Goal: Task Accomplishment & Management: Manage account settings

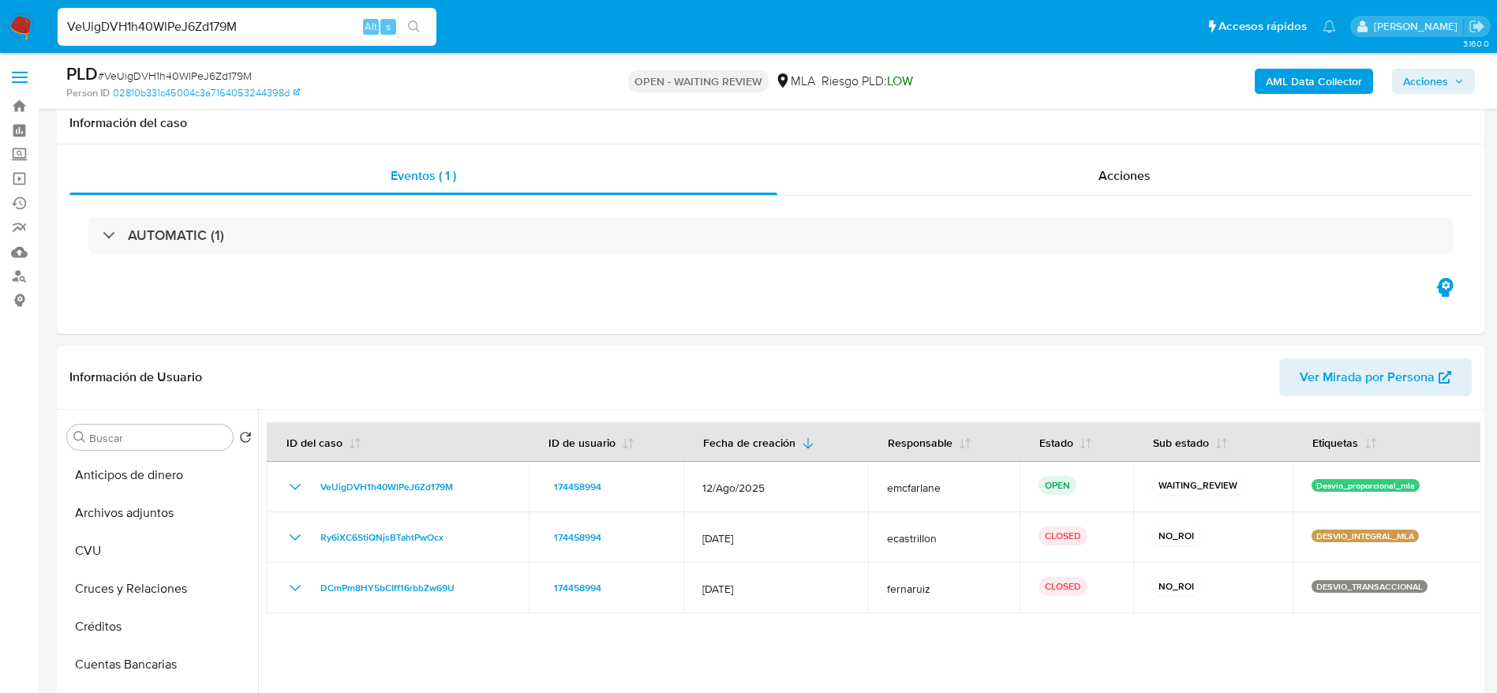
select select "10"
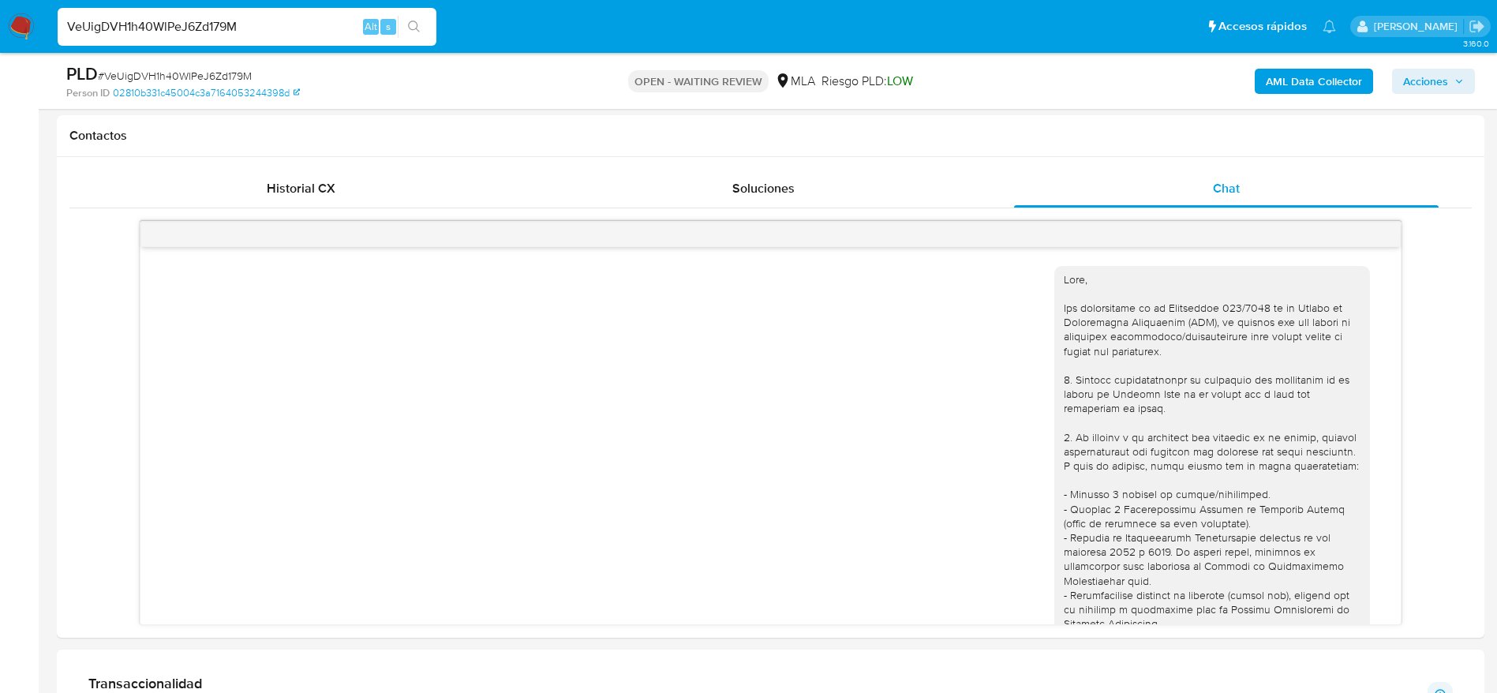
click at [236, 35] on input "VeUigDVH1h40WlPeJ6Zd179M" at bounding box center [247, 27] width 379 height 21
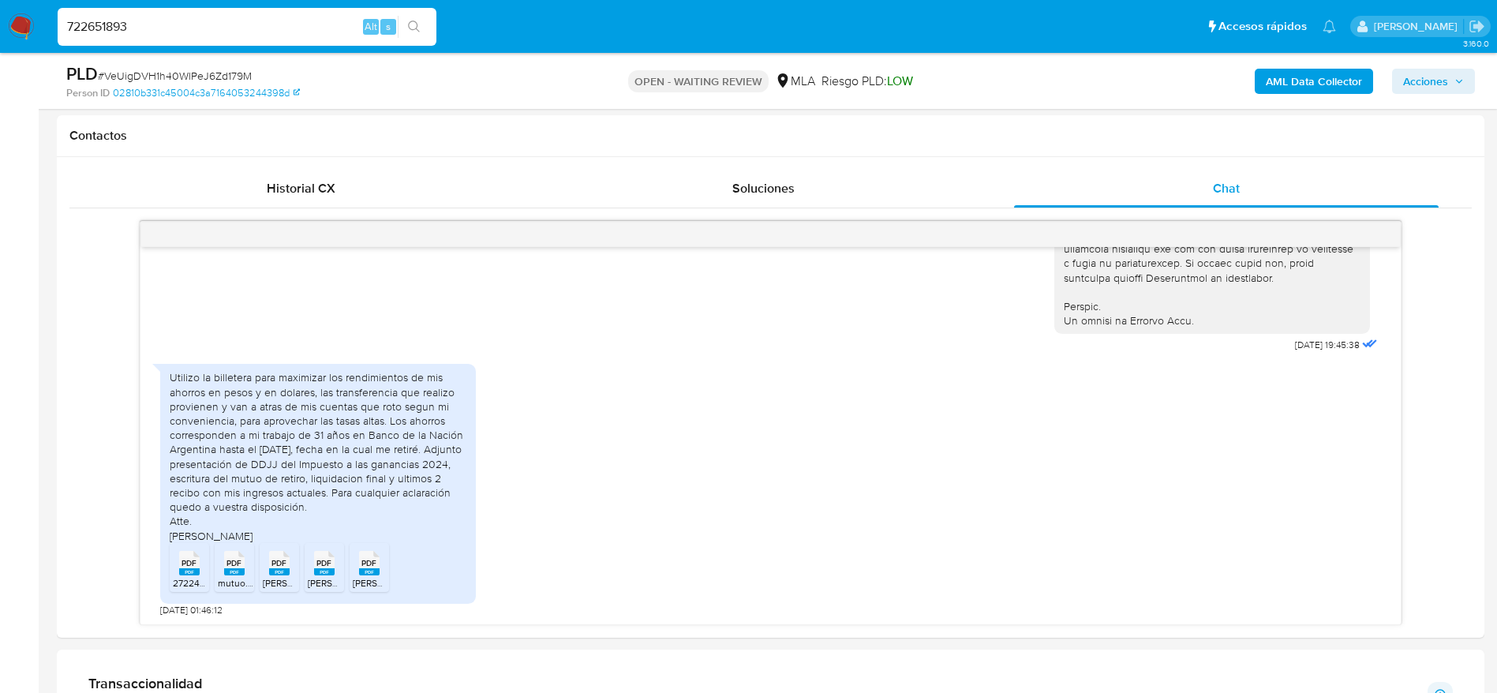
type input "722651893"
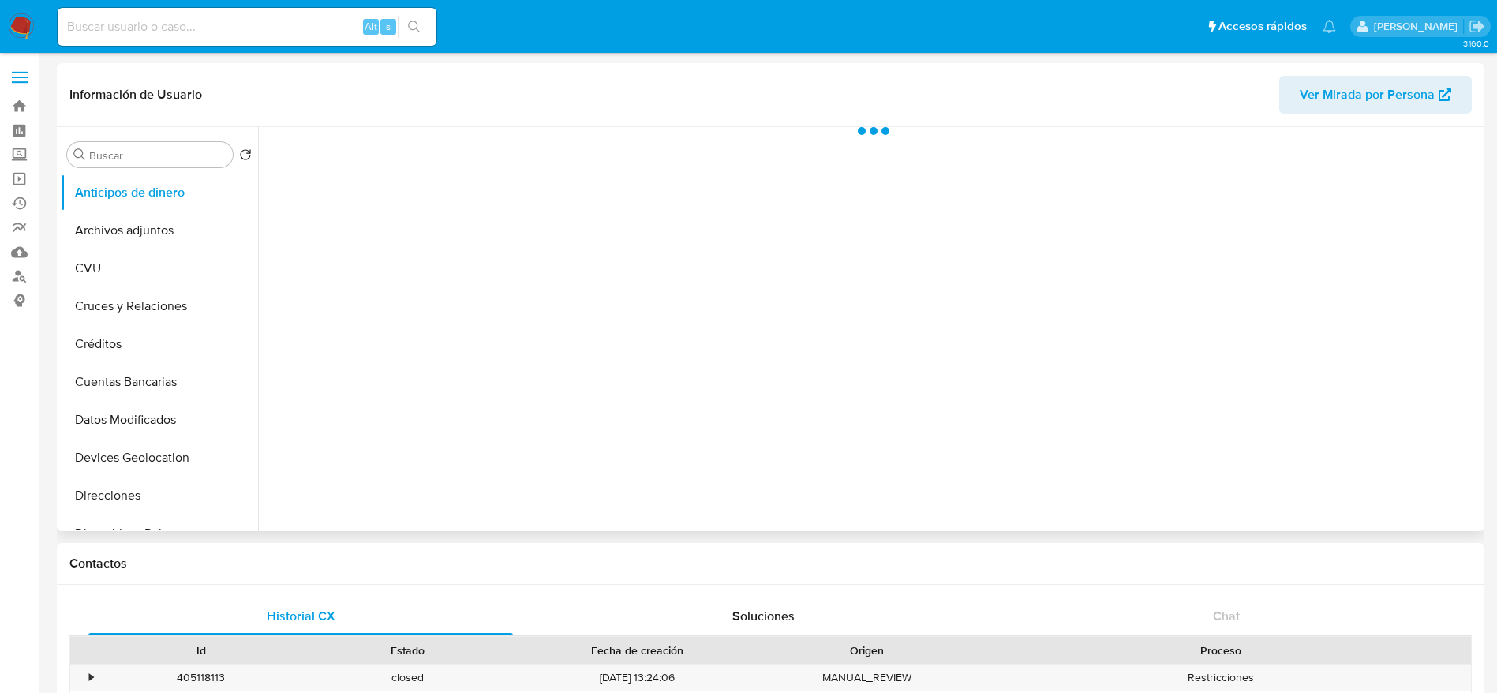
select select "10"
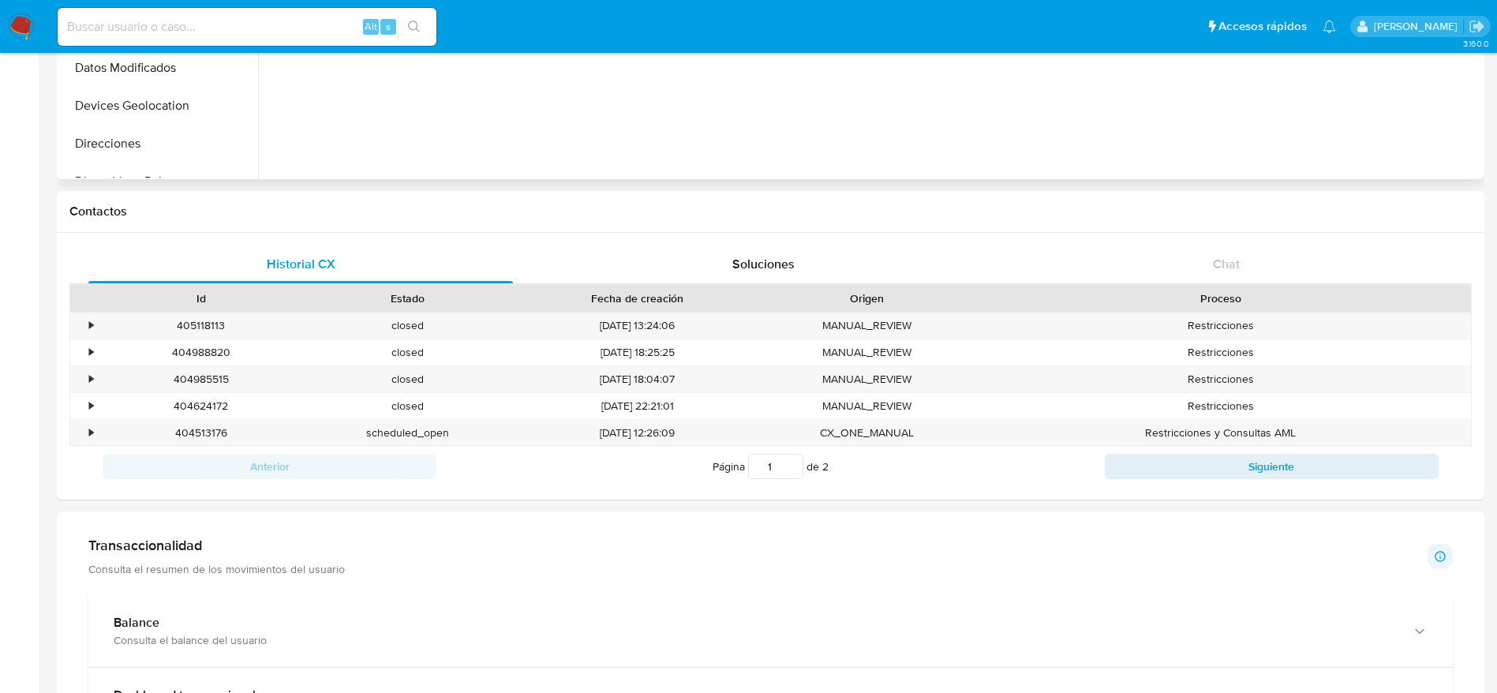
scroll to position [355, 0]
click at [212, 429] on div "404513176" at bounding box center [201, 430] width 207 height 26
copy div "404513176"
click at [166, 31] on input at bounding box center [247, 27] width 379 height 21
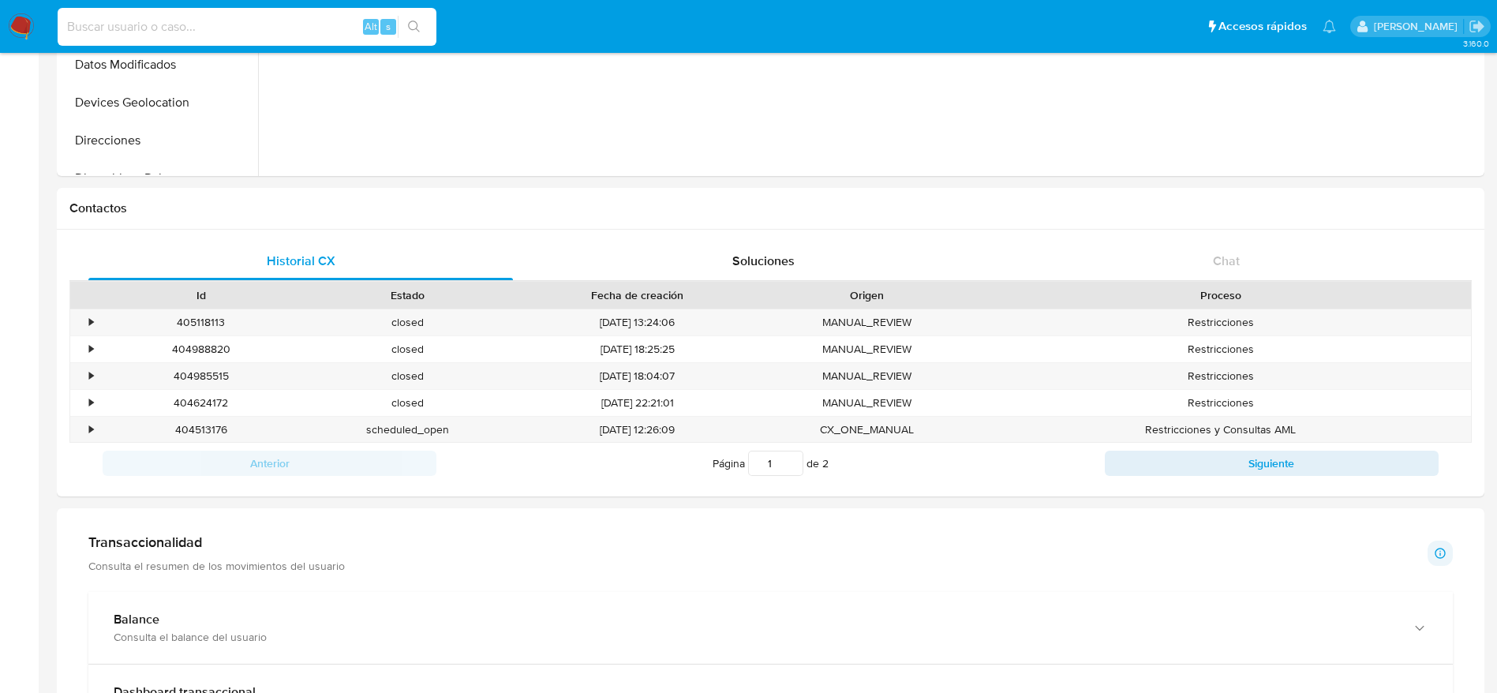
paste input "722651893"
type input "722651893"
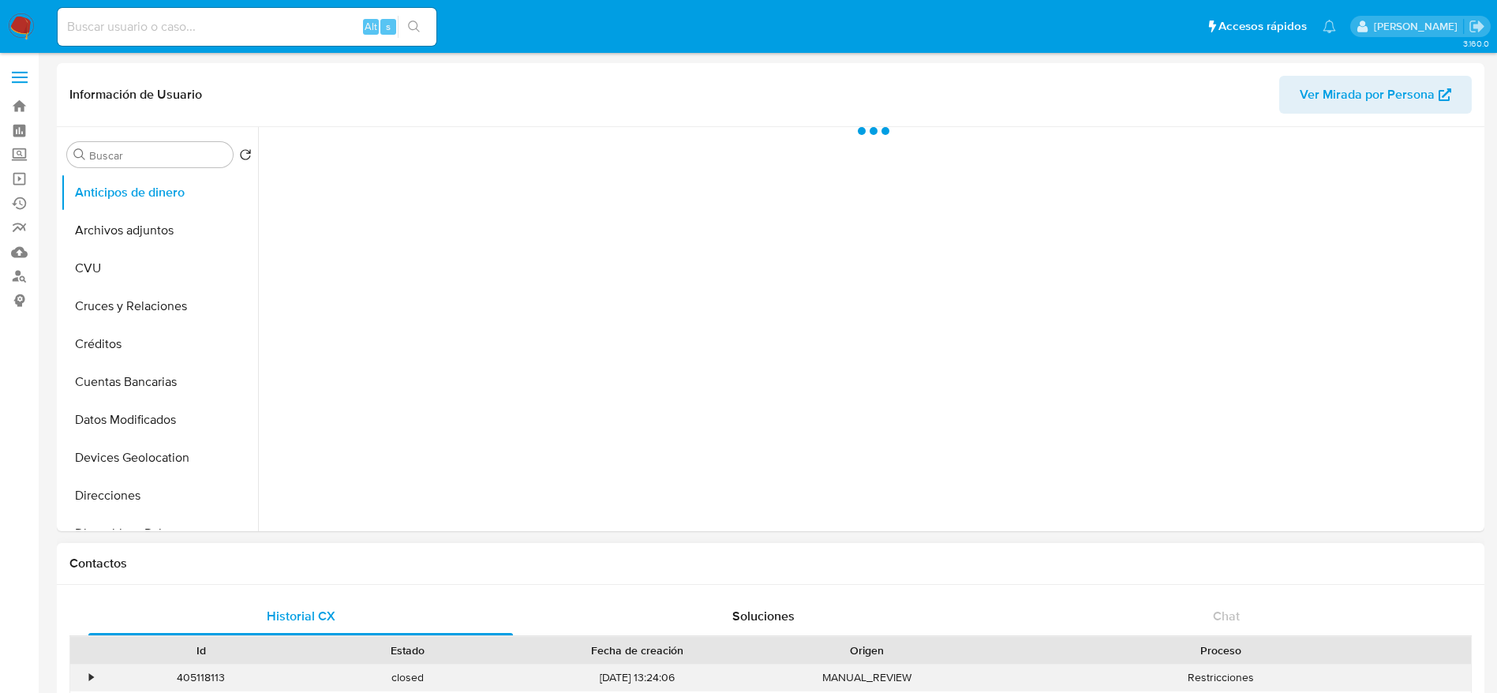
select select "10"
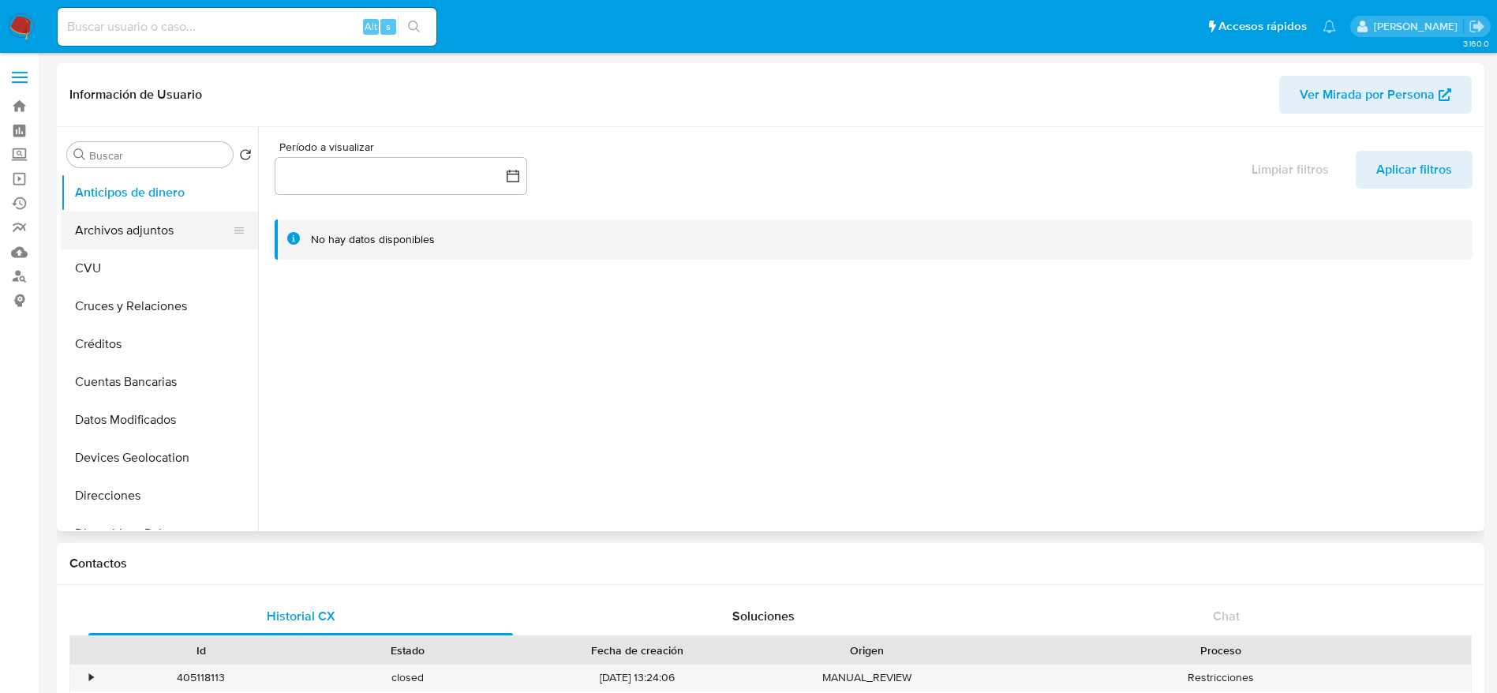
click at [111, 224] on button "Archivos adjuntos" at bounding box center [153, 231] width 185 height 38
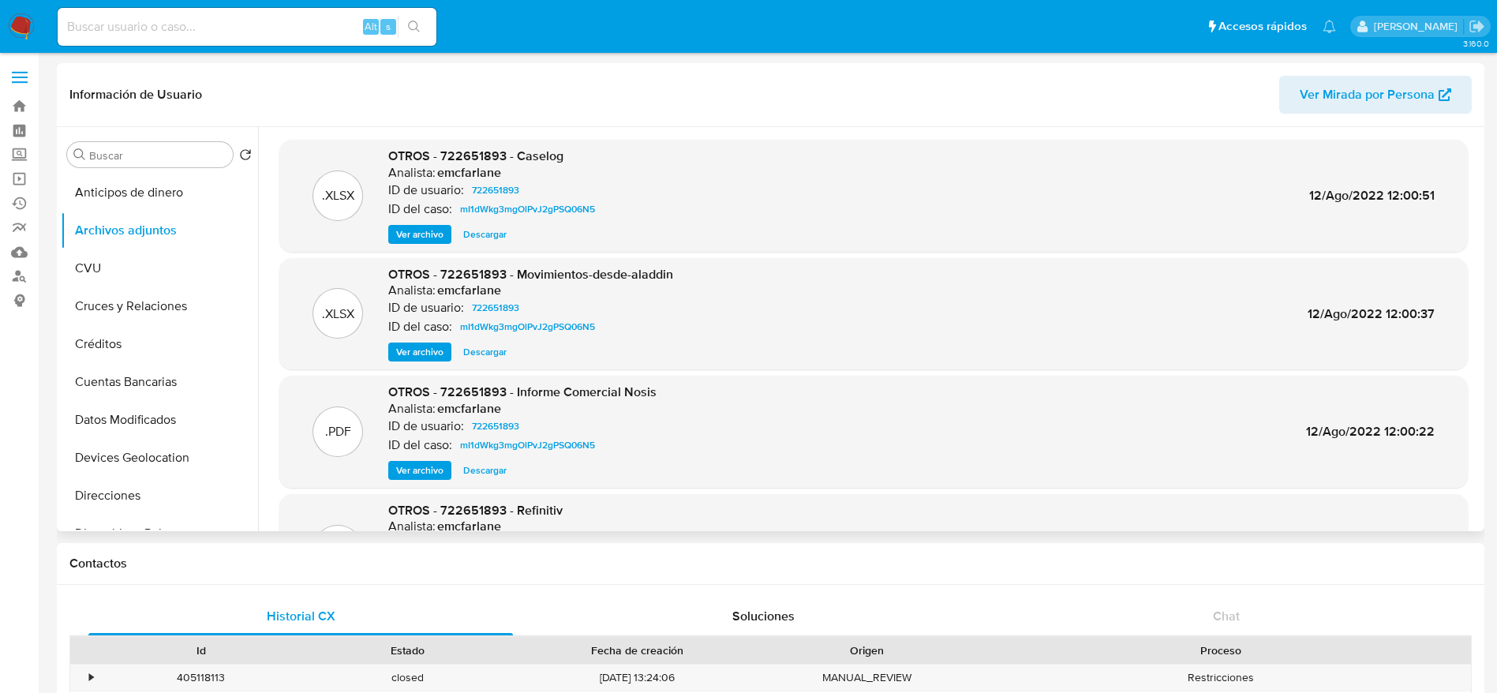
click at [492, 349] on span "Descargar" at bounding box center [484, 352] width 43 height 16
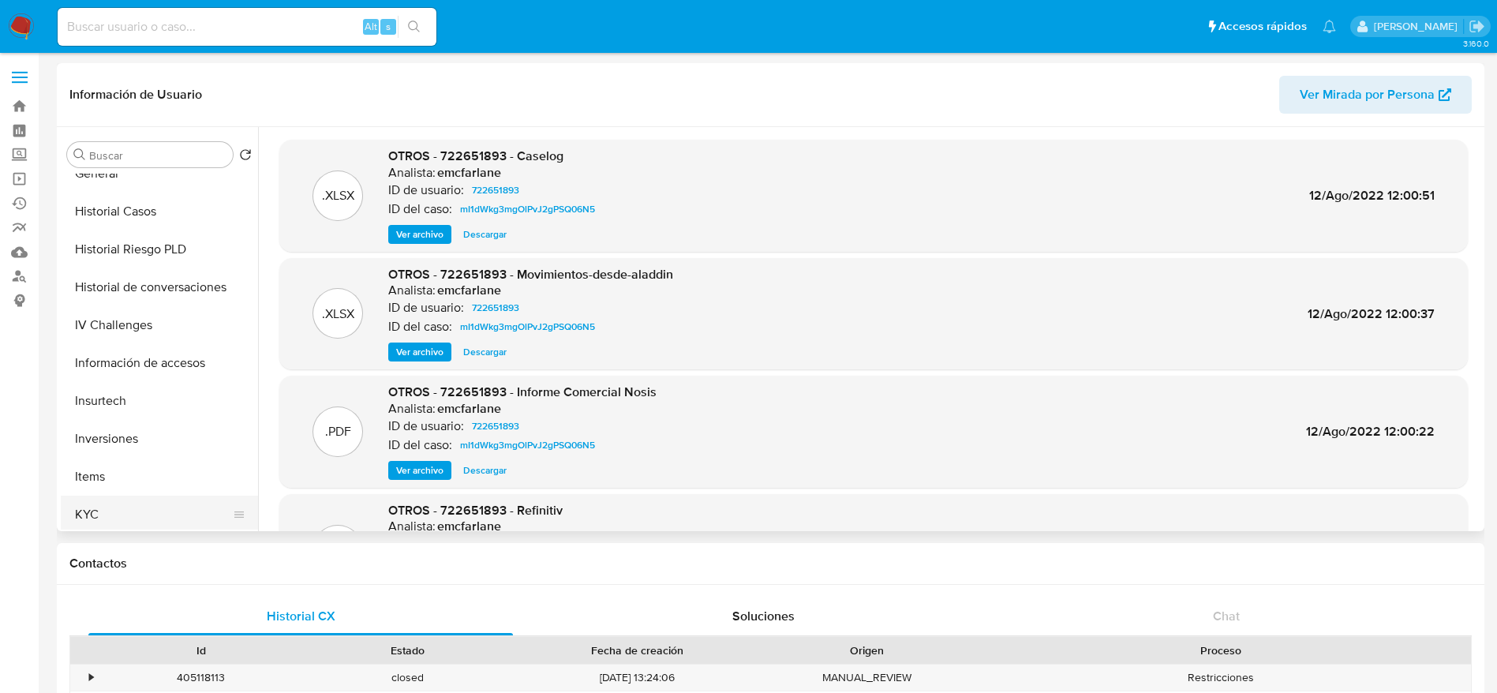
click at [103, 507] on button "KYC" at bounding box center [153, 515] width 185 height 38
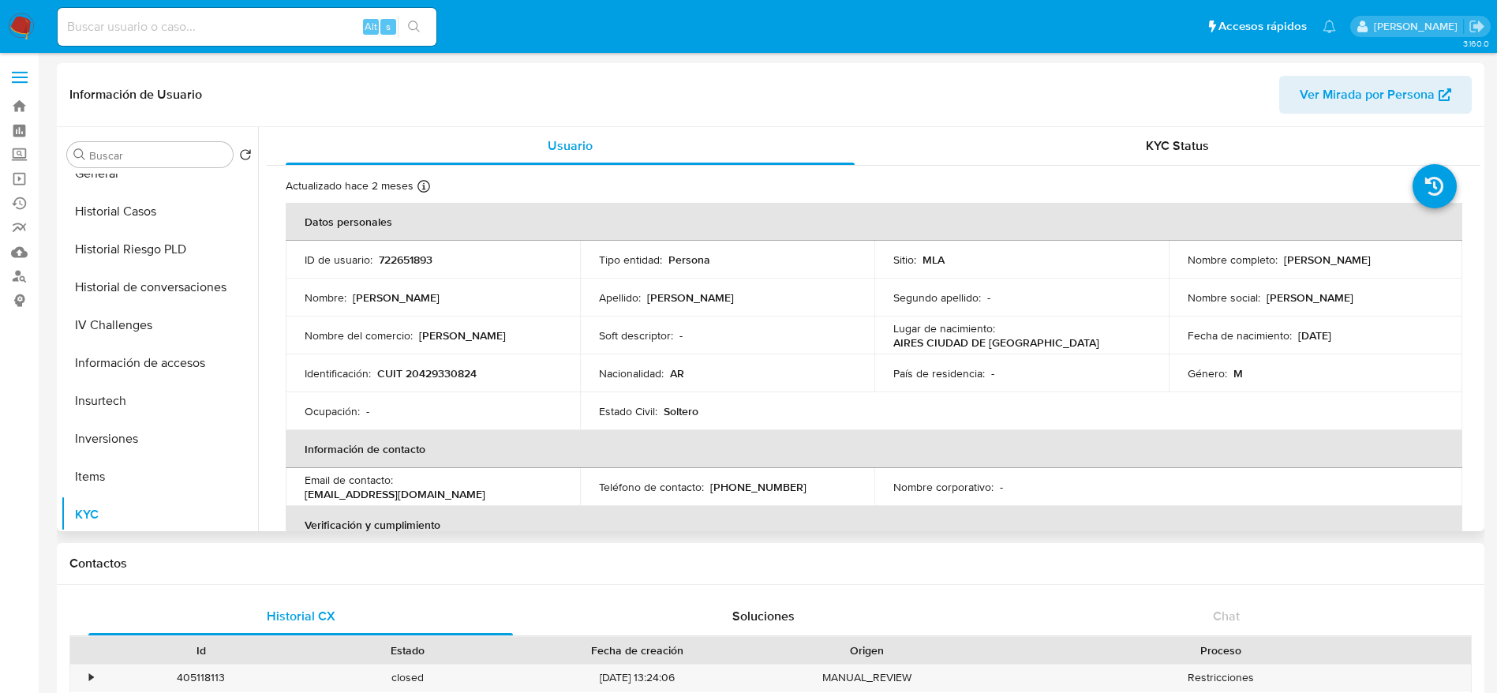
click at [445, 374] on p "CUIT 20429330824" at bounding box center [426, 373] width 99 height 14
copy p "20429330824"
drag, startPoint x: 1302, startPoint y: 263, endPoint x: 1382, endPoint y: 275, distance: 80.7
click at [1382, 275] on td "Nombre completo : Pedro Ignacio Cutuli" at bounding box center [1316, 260] width 294 height 38
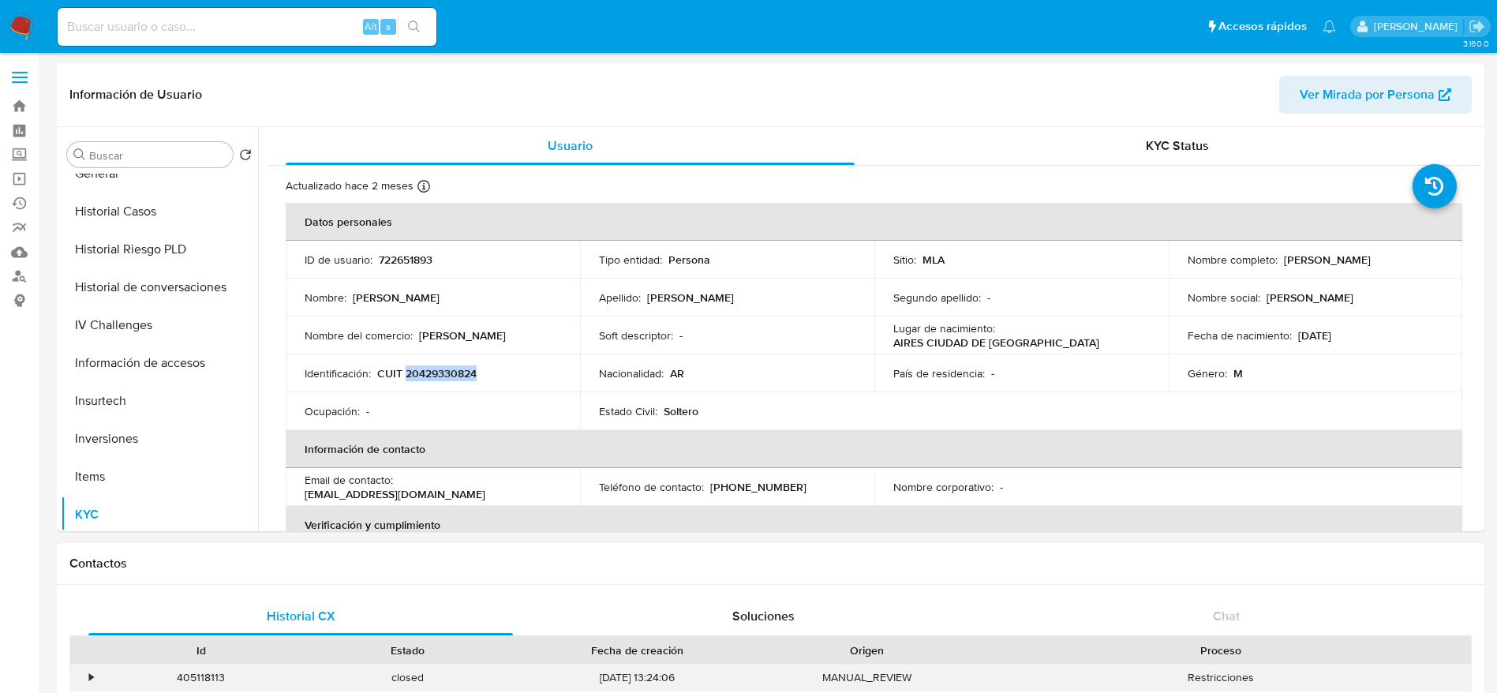
copy p "Pedro Ignacio Cutuli"
click at [454, 366] on p "CUIT 20429330824" at bounding box center [426, 373] width 99 height 14
copy p "20429330824"
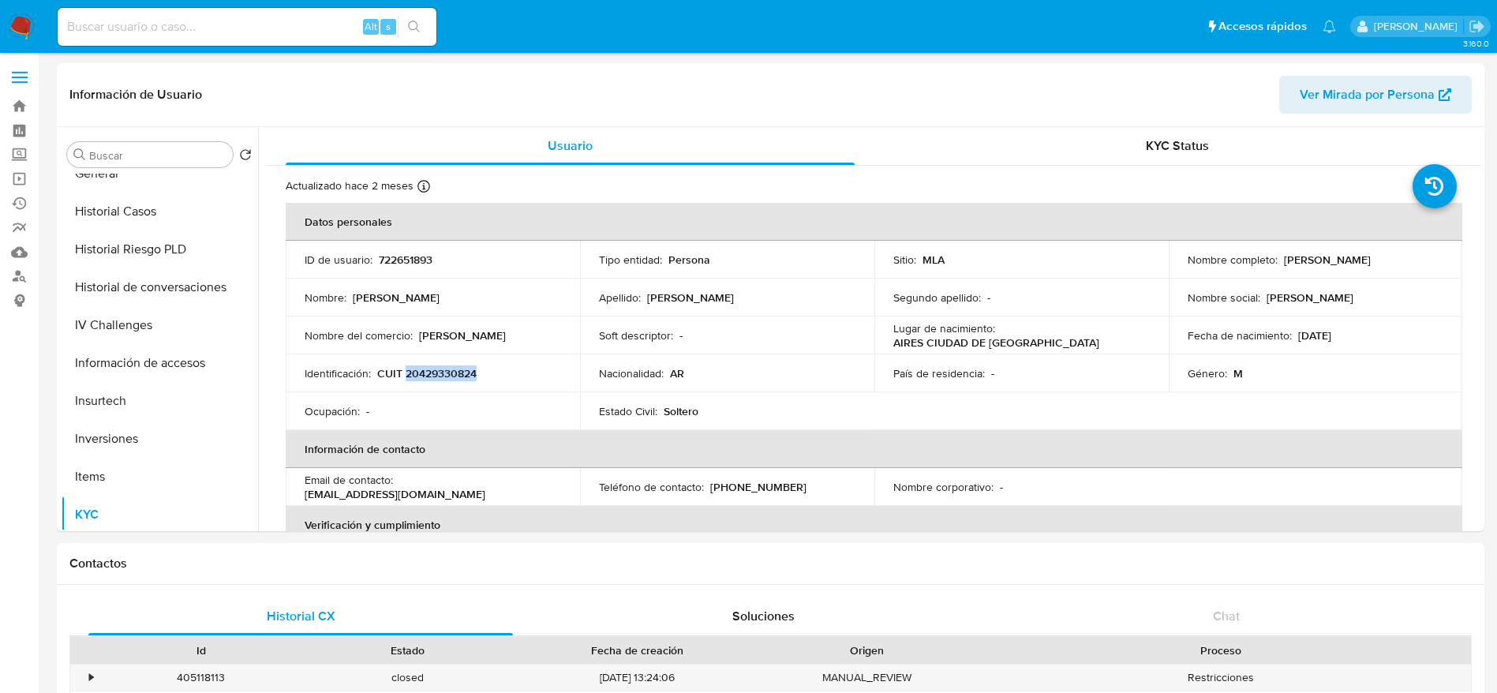
copy p "20429330824"
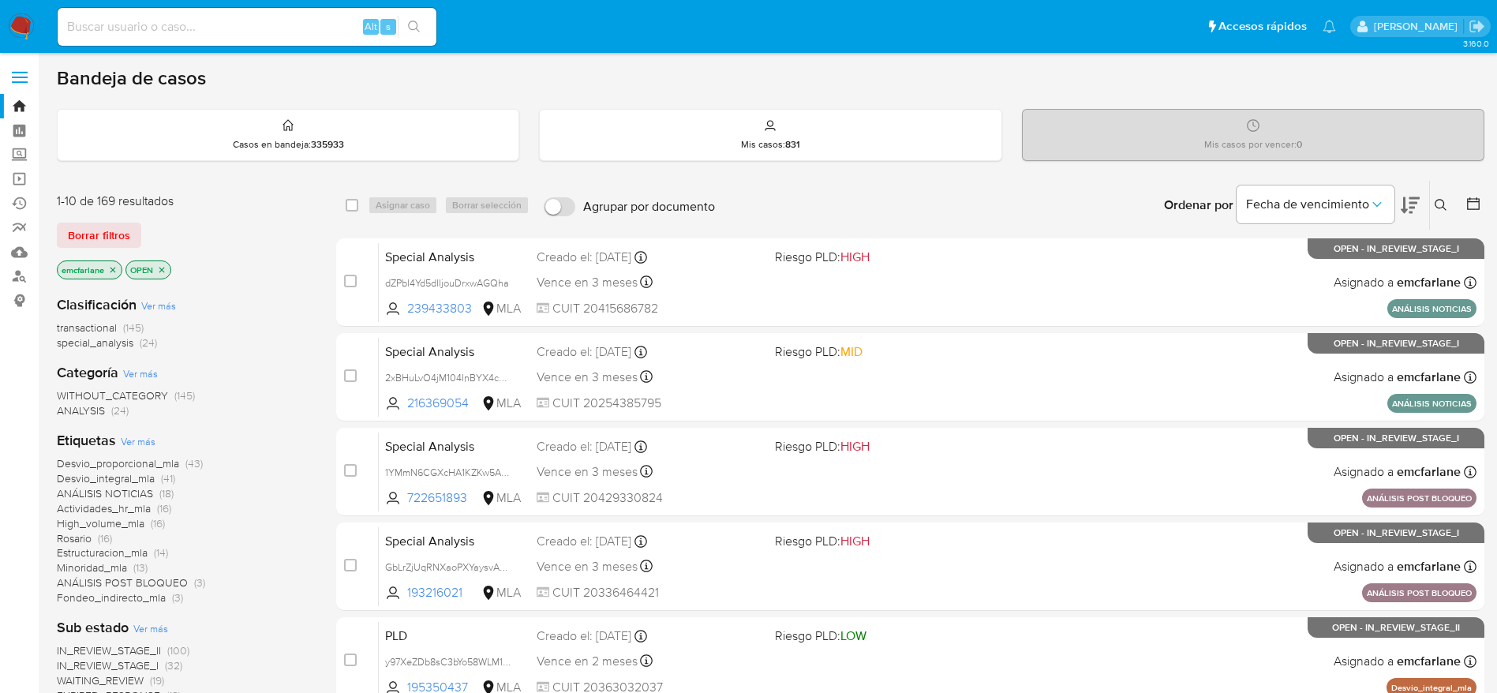
click at [147, 26] on input at bounding box center [247, 27] width 379 height 21
paste input "LW5GeJtSXm1AFfWVIlGEF28U"
type input "LW5GeJtSXm1AFfWVIlGEF28U"
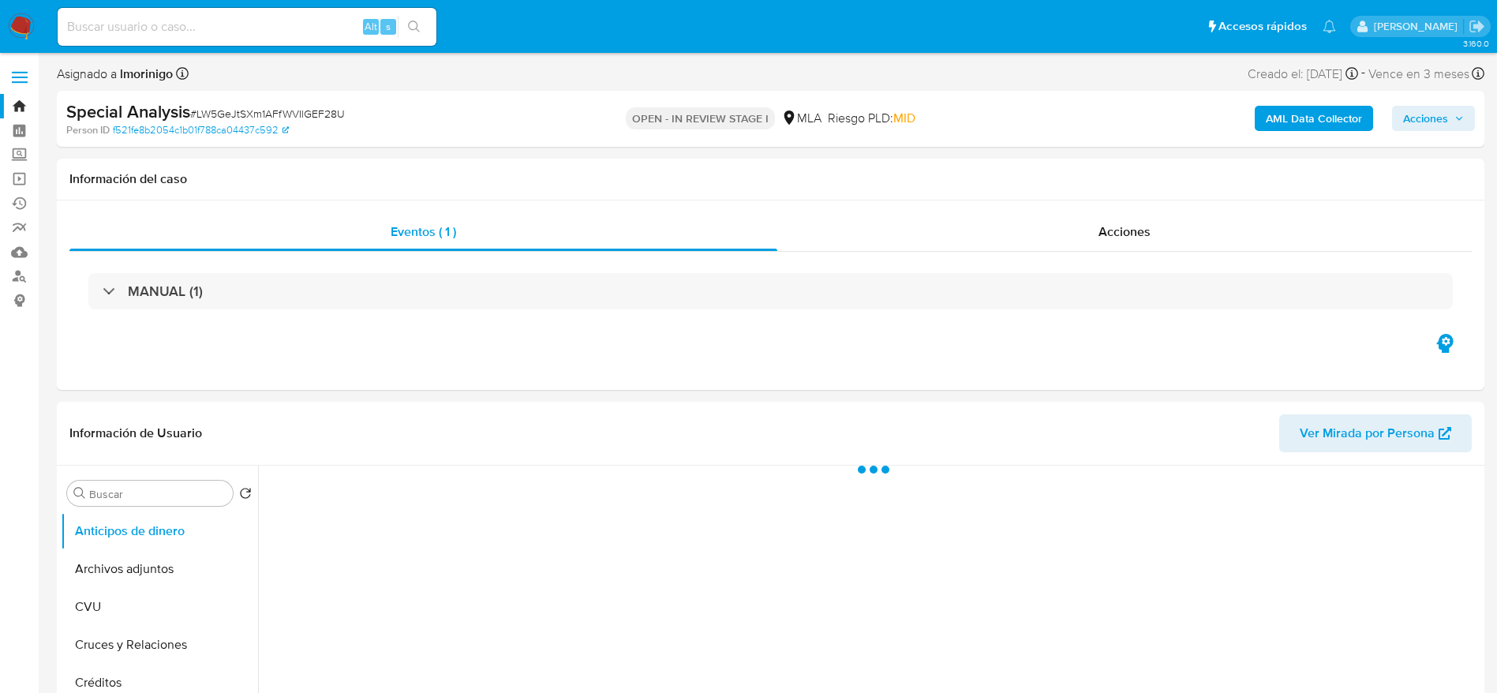
select select "10"
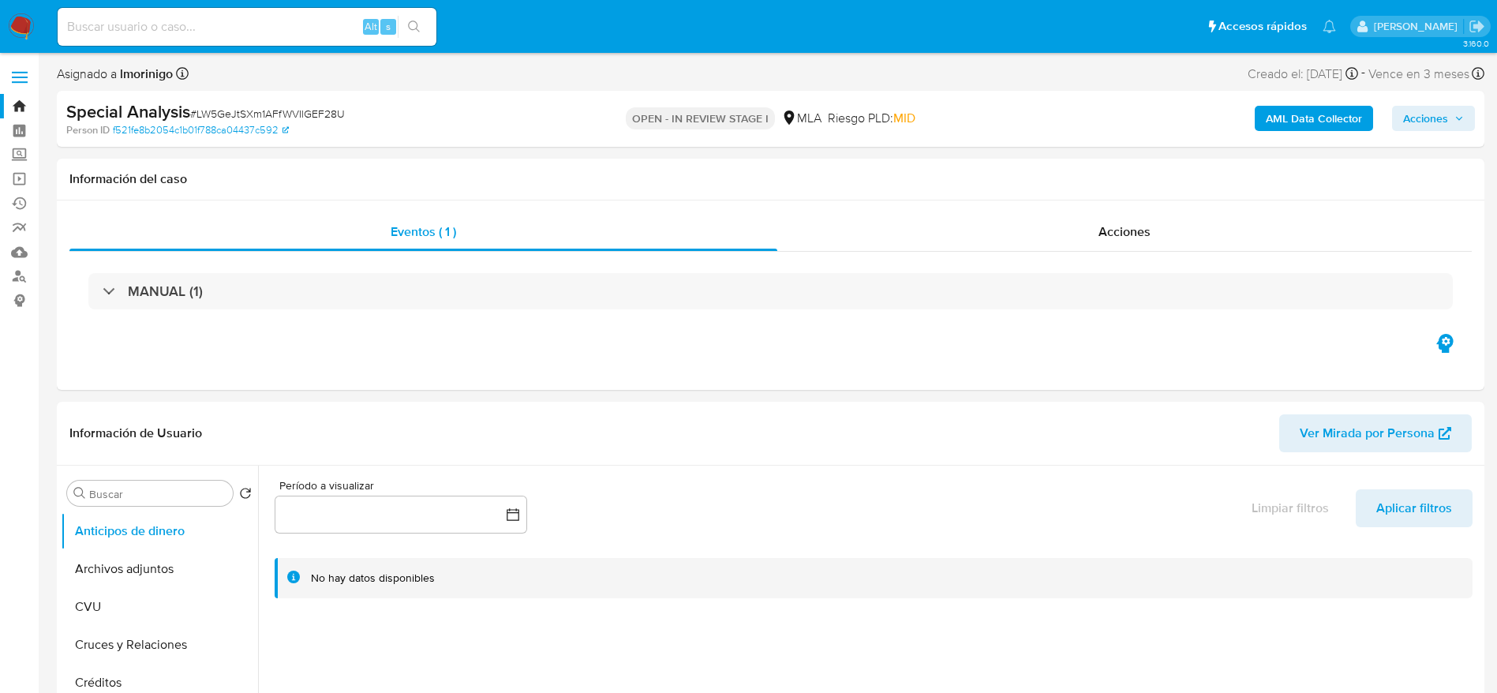
click at [340, 107] on span "# LW5GeJtSXm1AFfWVIlGEF28U" at bounding box center [267, 114] width 155 height 16
copy span "LW5GeJtSXm1AFfWVIlGEF28U"
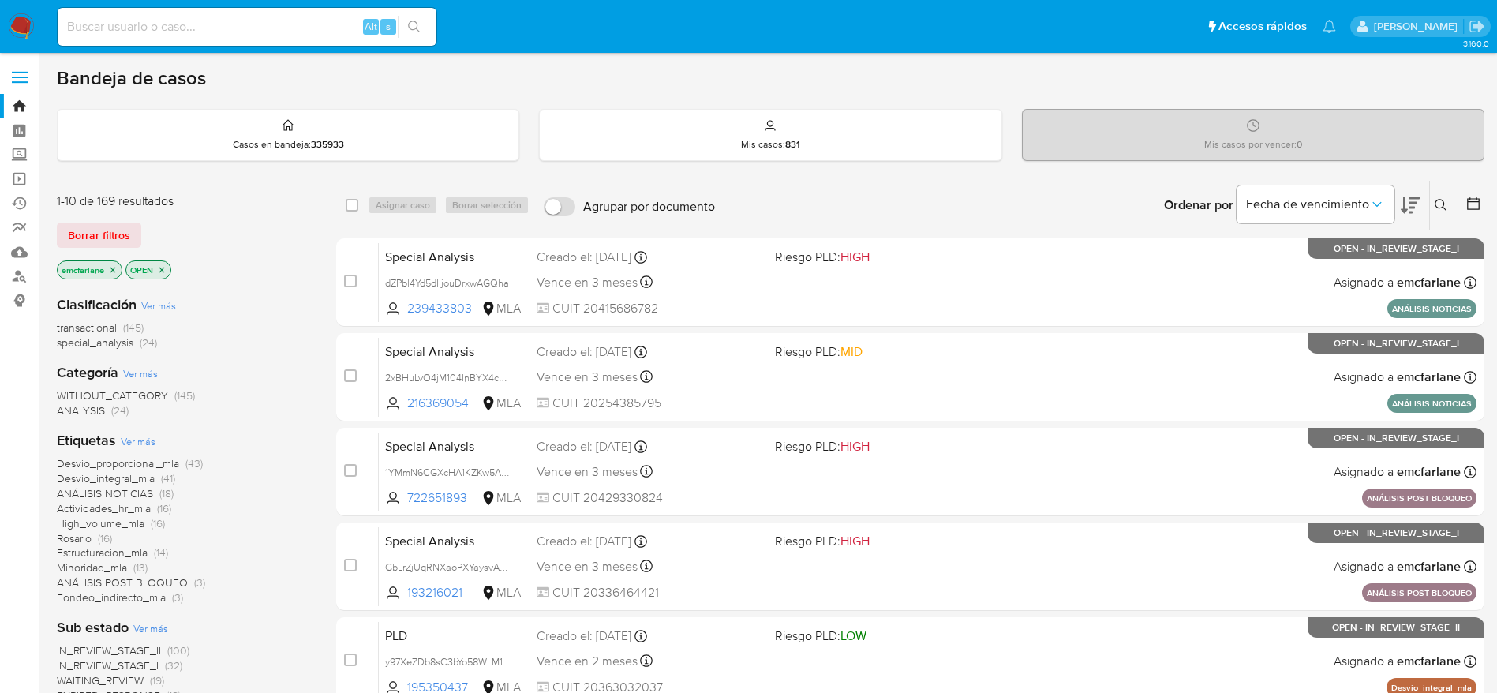
click at [113, 218] on div "1-10 de 169 resultados Borrar filtros emcfarlane OPEN" at bounding box center [183, 238] width 253 height 90
click at [108, 232] on span "Borrar filtros" at bounding box center [99, 235] width 62 height 22
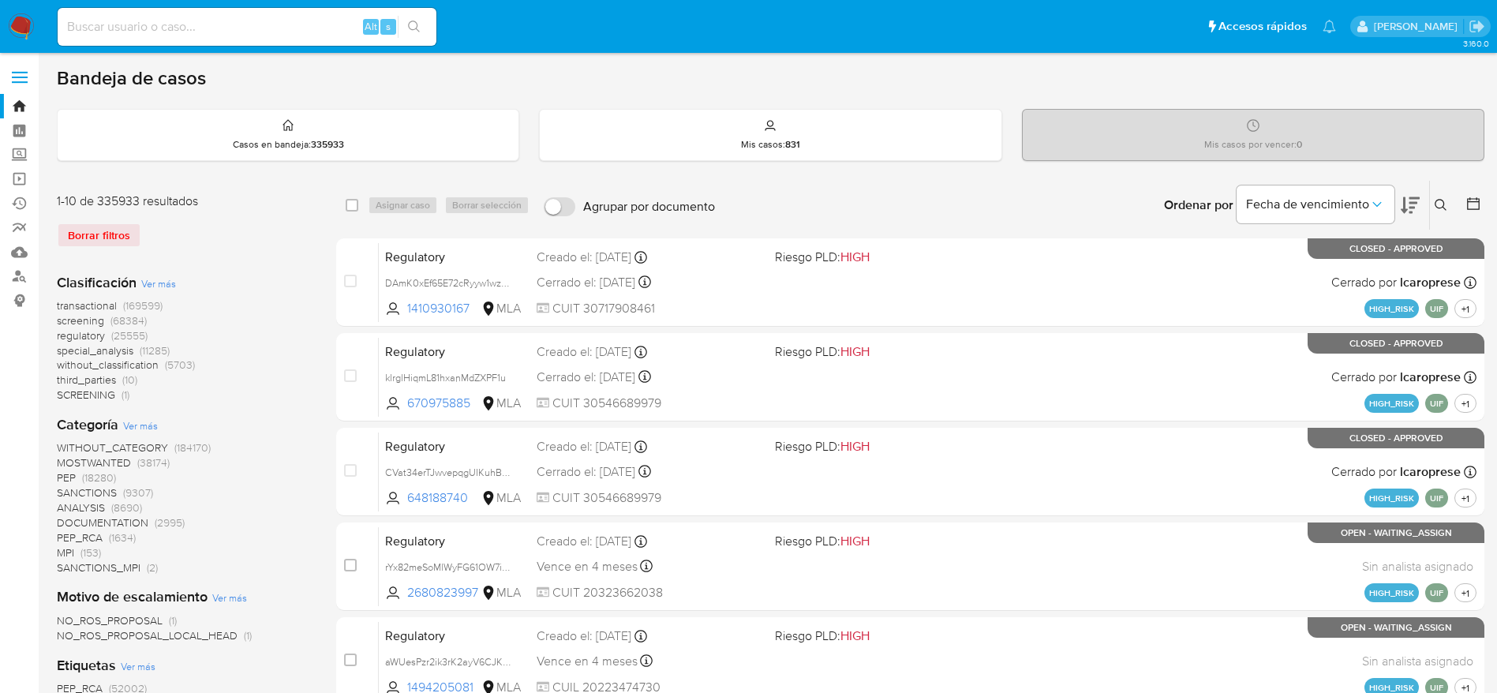
click at [1444, 193] on div "Ingrese ID de usuario o caso Buscar Borrar filtros" at bounding box center [1442, 205] width 27 height 49
drag, startPoint x: 1448, startPoint y: 200, endPoint x: 1319, endPoint y: 230, distance: 132.9
click at [1447, 199] on button at bounding box center [1443, 205] width 26 height 19
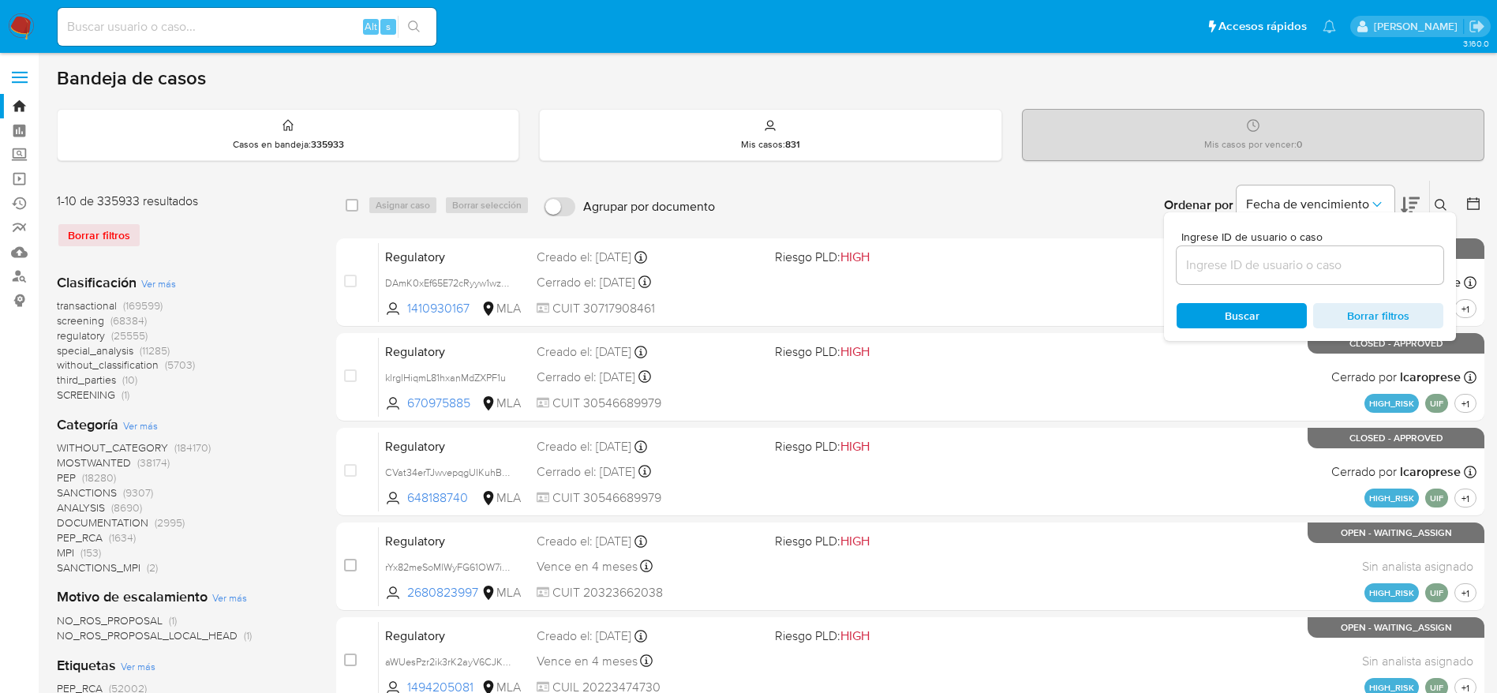
click at [1259, 255] on input at bounding box center [1310, 265] width 267 height 21
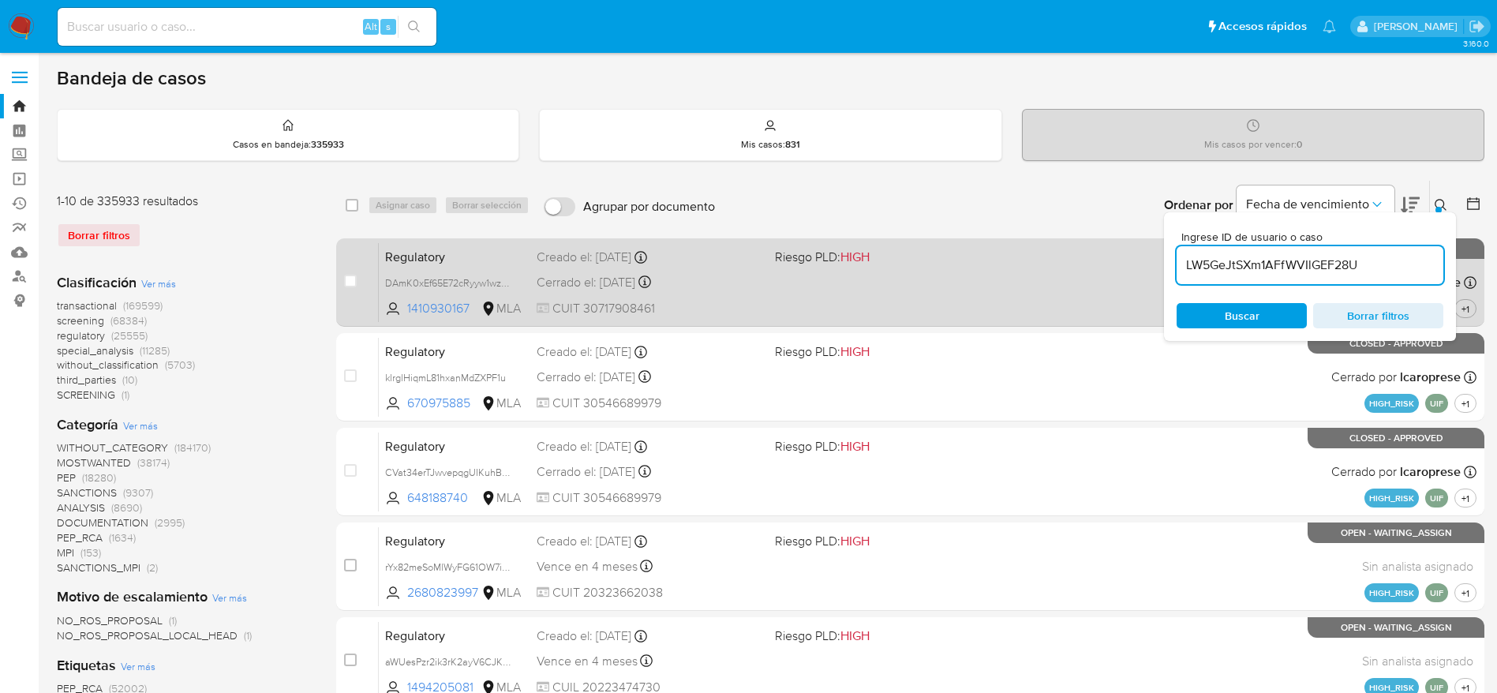
type input "LW5GeJtSXm1AFfWVIlGEF28U"
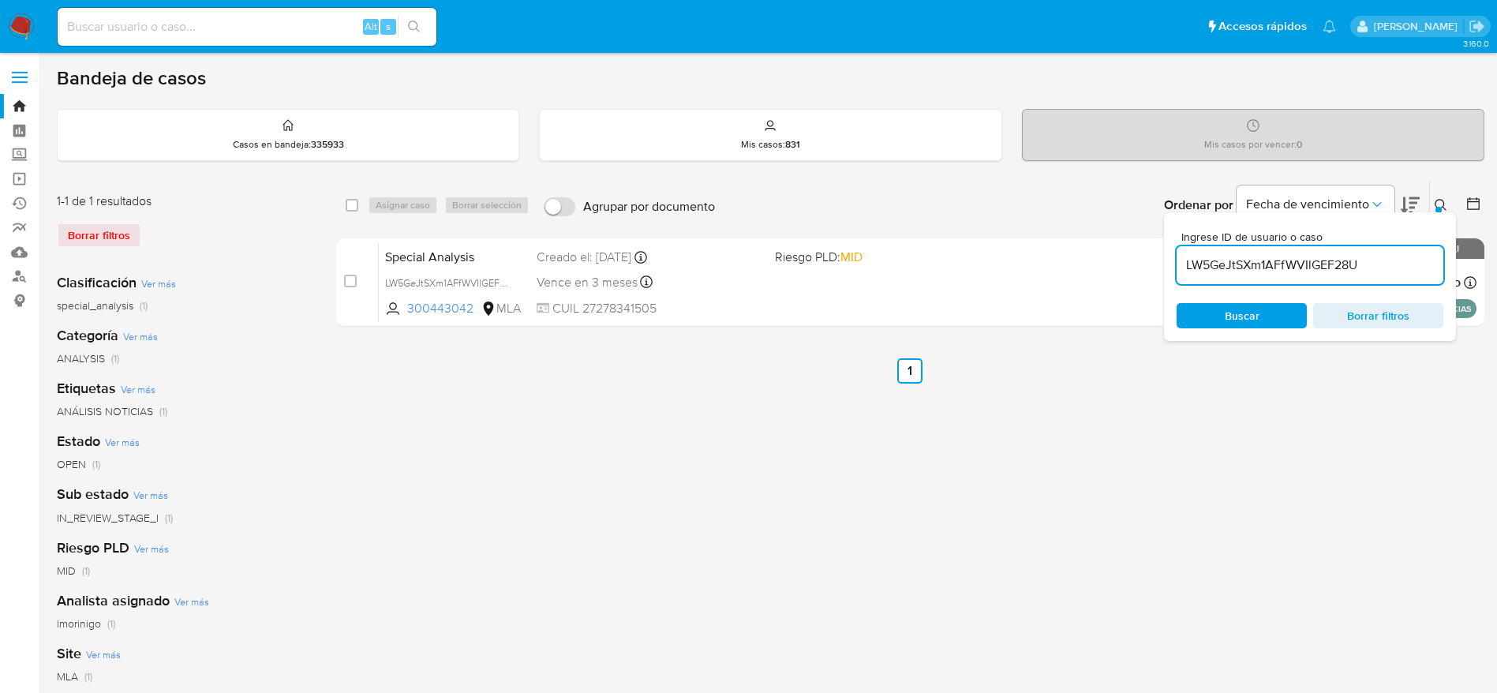
click at [350, 213] on div "select-all-cases-checkbox" at bounding box center [355, 205] width 19 height 19
click at [352, 209] on input "checkbox" at bounding box center [352, 205] width 13 height 13
checkbox input "true"
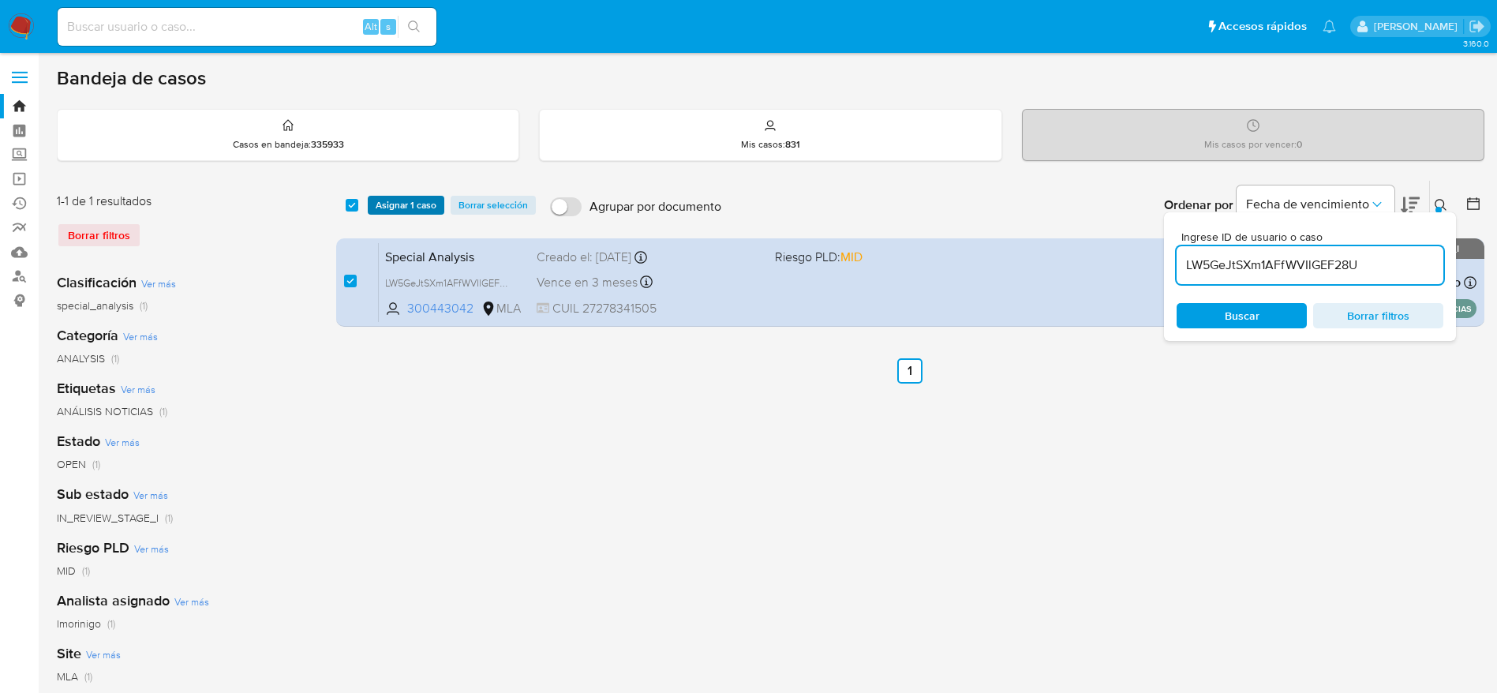
click at [384, 204] on span "Asignar 1 caso" at bounding box center [406, 205] width 61 height 16
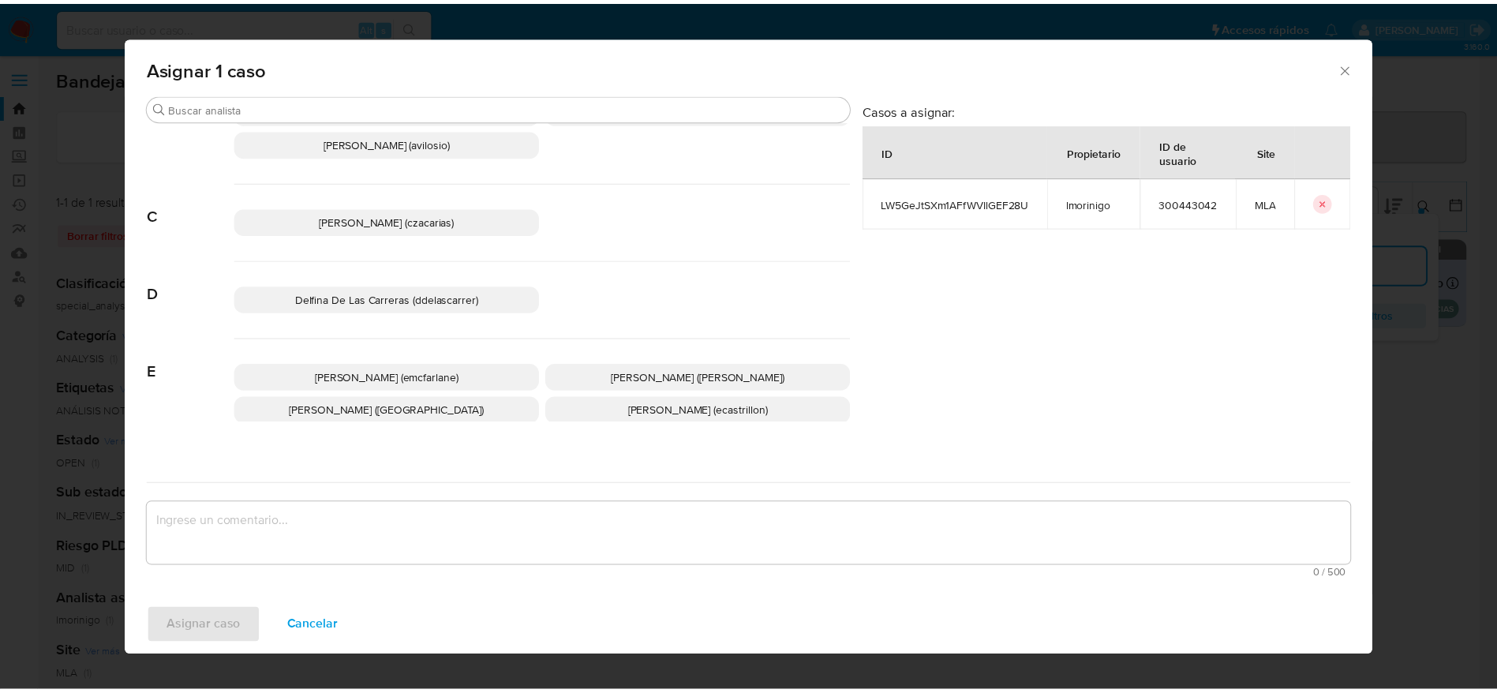
scroll to position [118, 0]
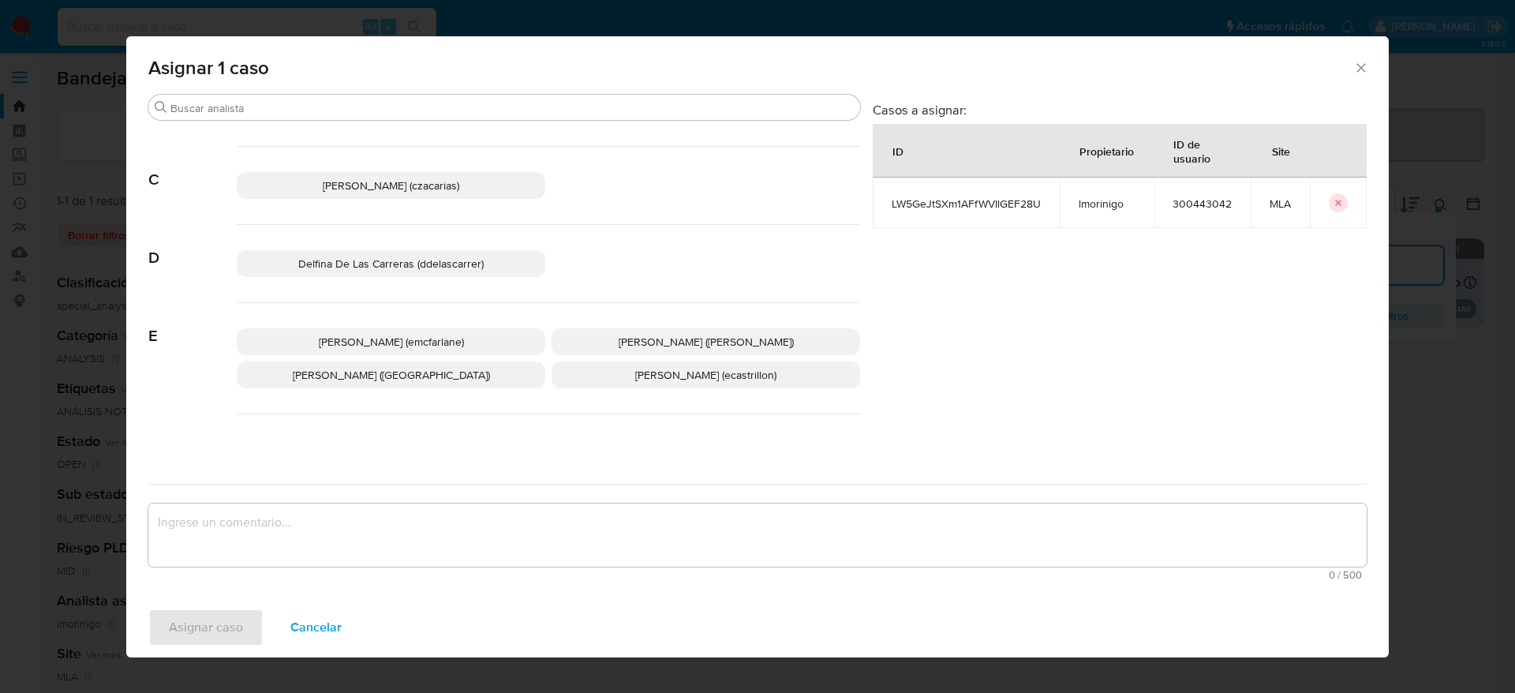
click at [413, 341] on span "Elaine Mc Farlane (emcfarlane)" at bounding box center [391, 342] width 145 height 16
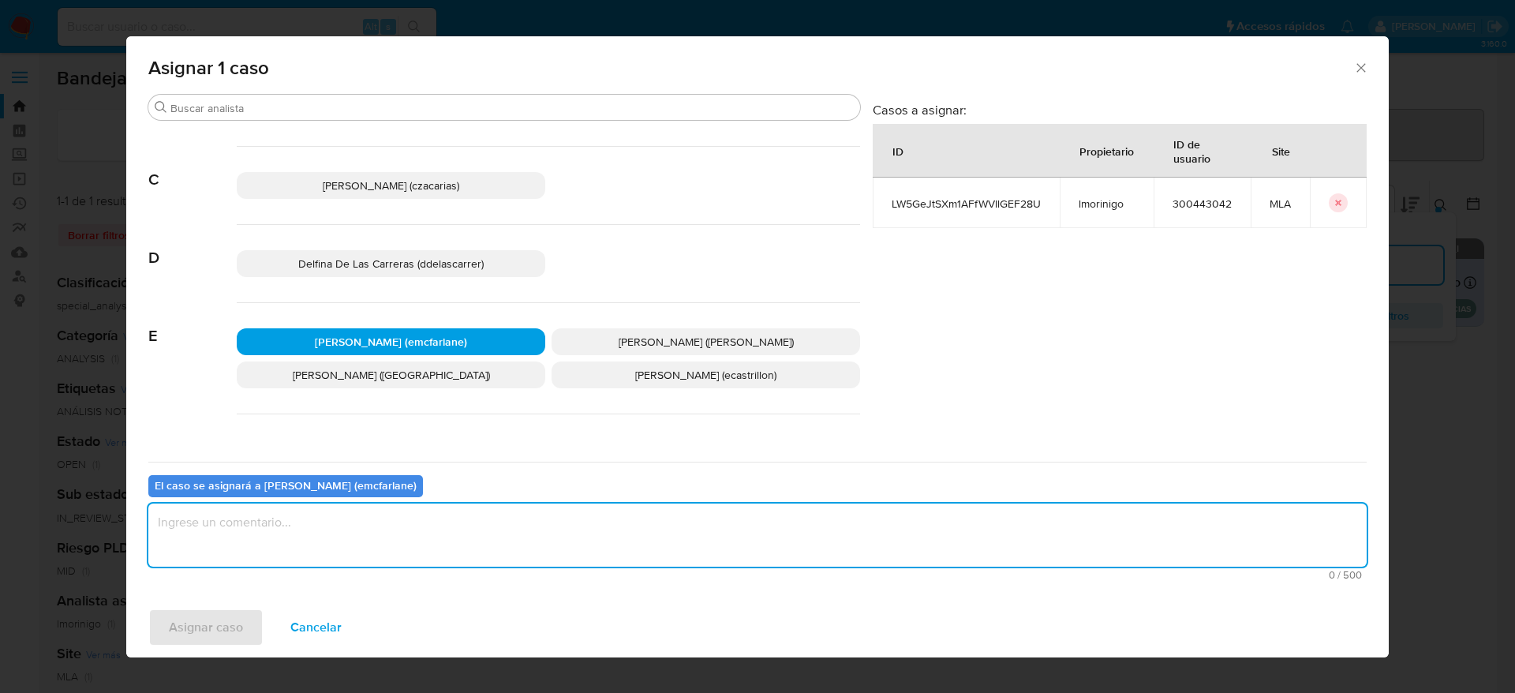
click at [379, 542] on textarea "assign-modal" at bounding box center [757, 535] width 1219 height 63
click at [195, 615] on span "Asignar caso" at bounding box center [206, 627] width 74 height 35
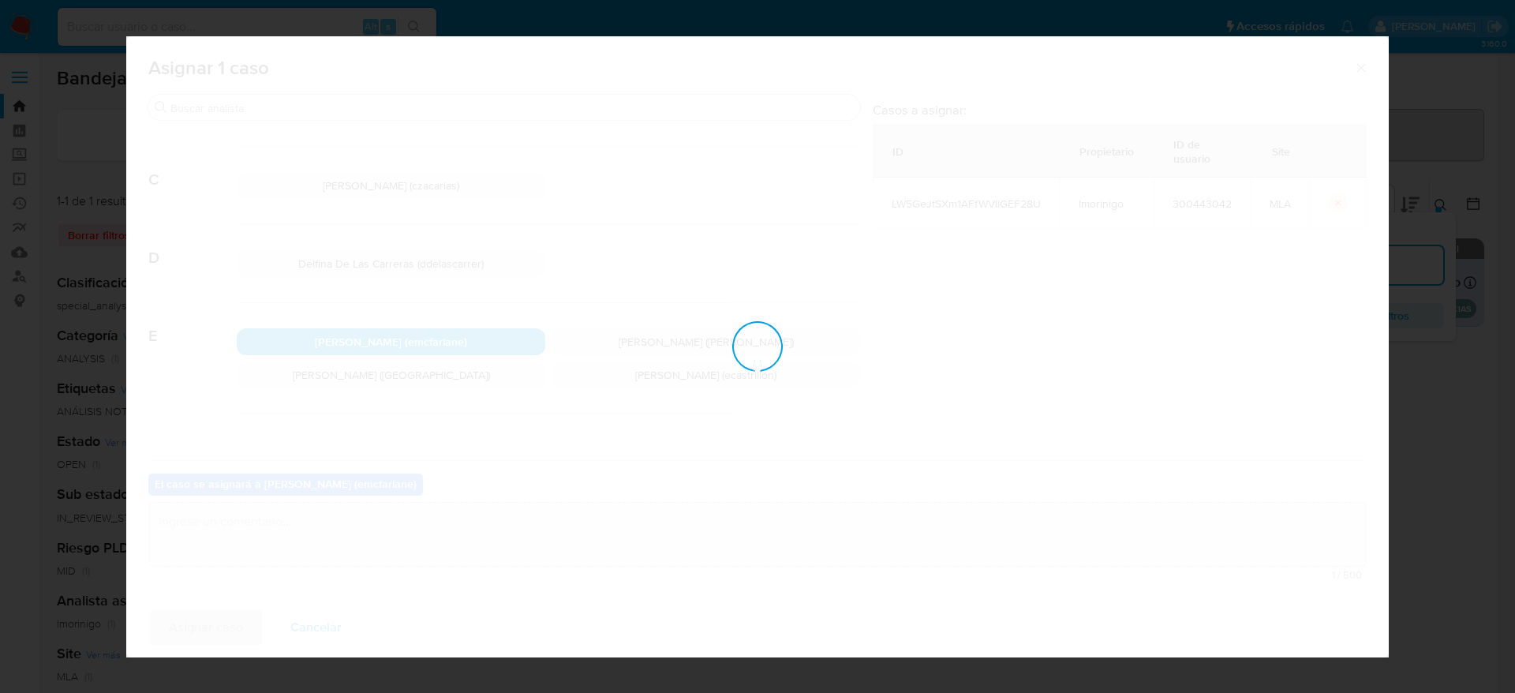
checkbox input "false"
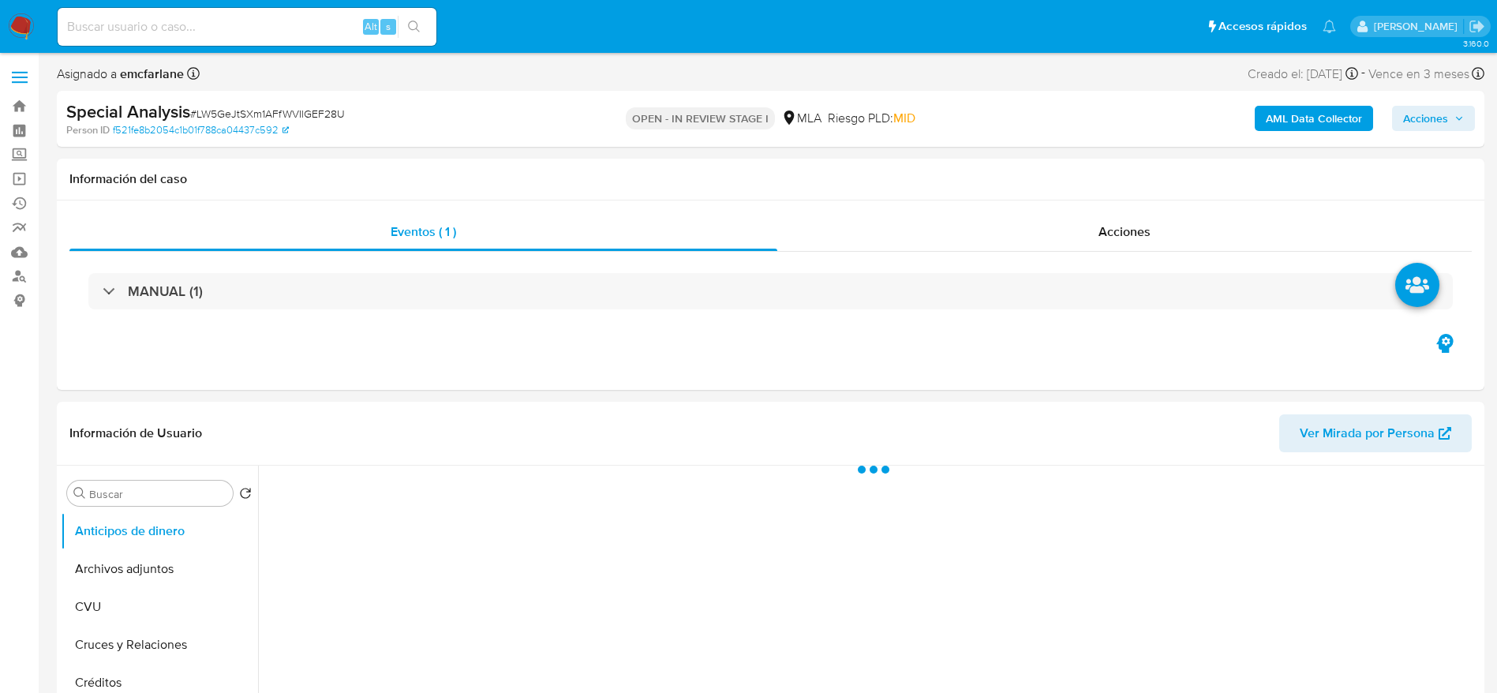
select select "10"
